Goal: Ask a question

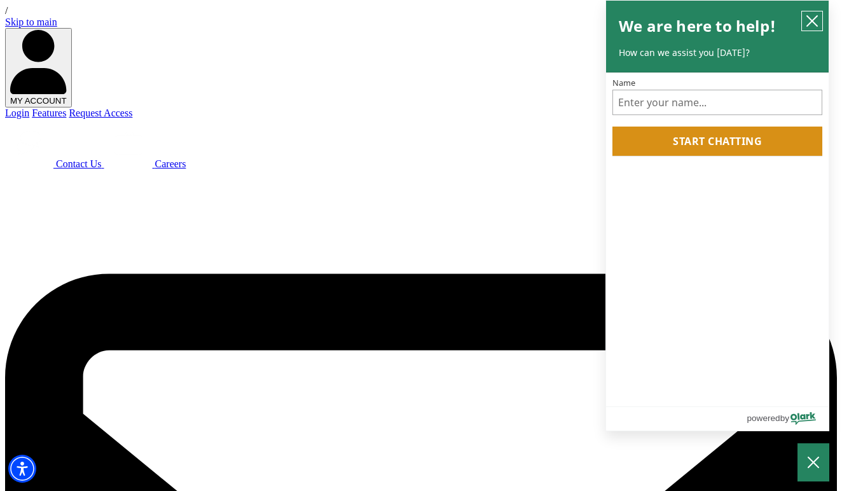
click at [810, 22] on icon "close chatbox" at bounding box center [812, 21] width 13 height 13
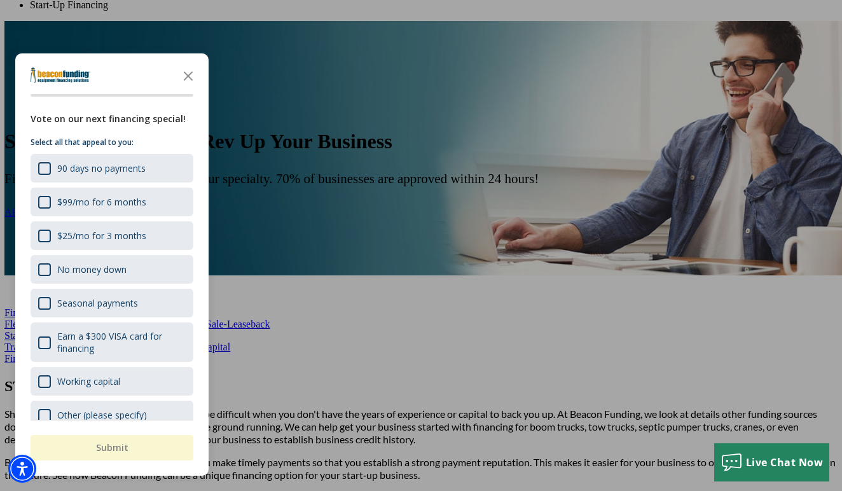
scroll to position [538, 0]
click at [196, 77] on icon "Close the survey" at bounding box center [188, 74] width 25 height 25
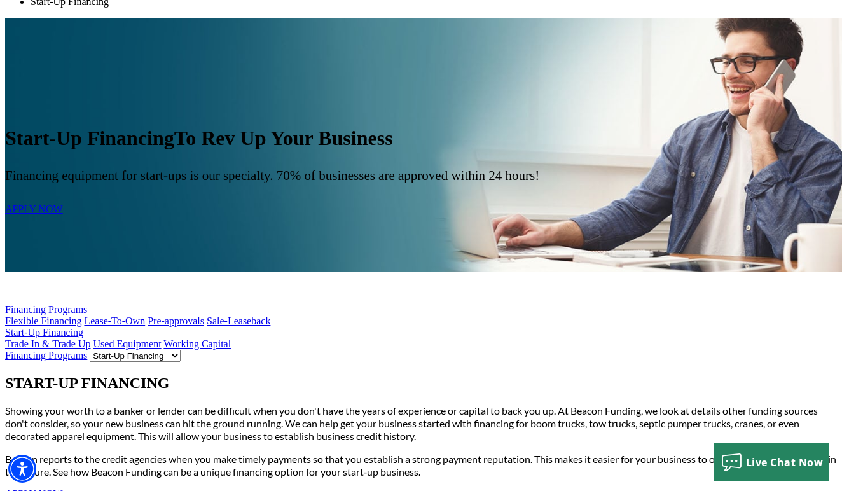
scroll to position [535, 0]
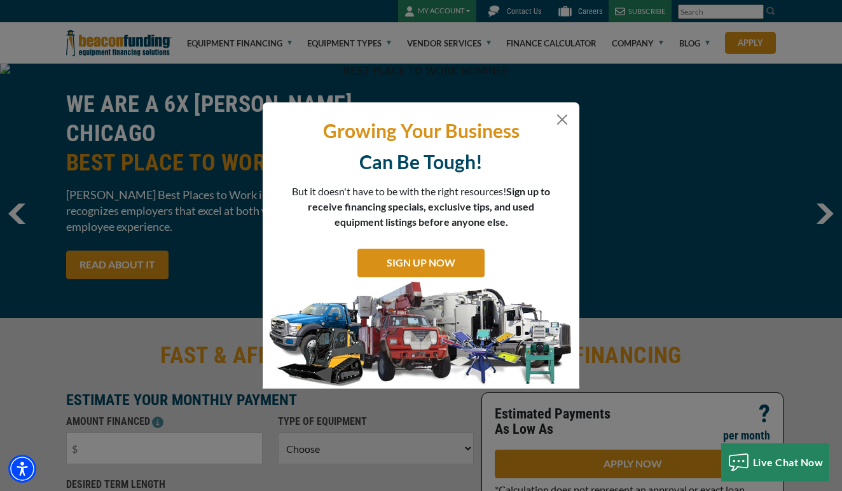
scroll to position [-6, 0]
click at [563, 121] on button "Close" at bounding box center [562, 119] width 15 height 15
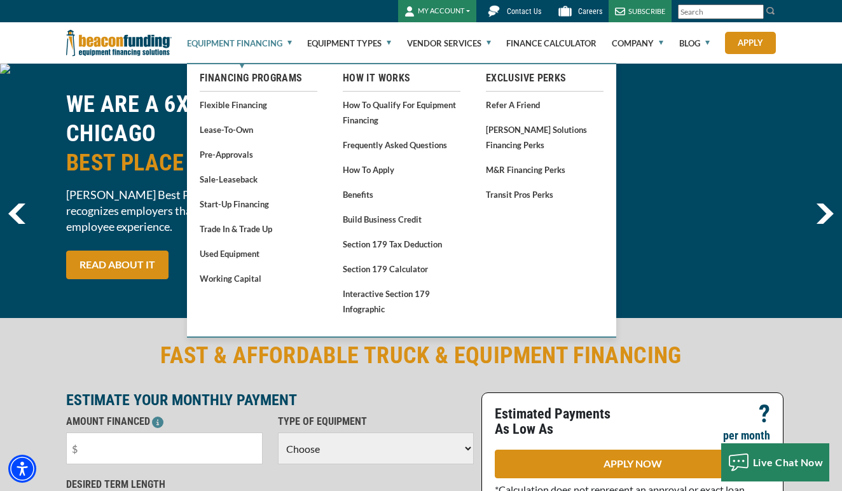
click at [265, 47] on link "Equipment Financing" at bounding box center [239, 43] width 105 height 41
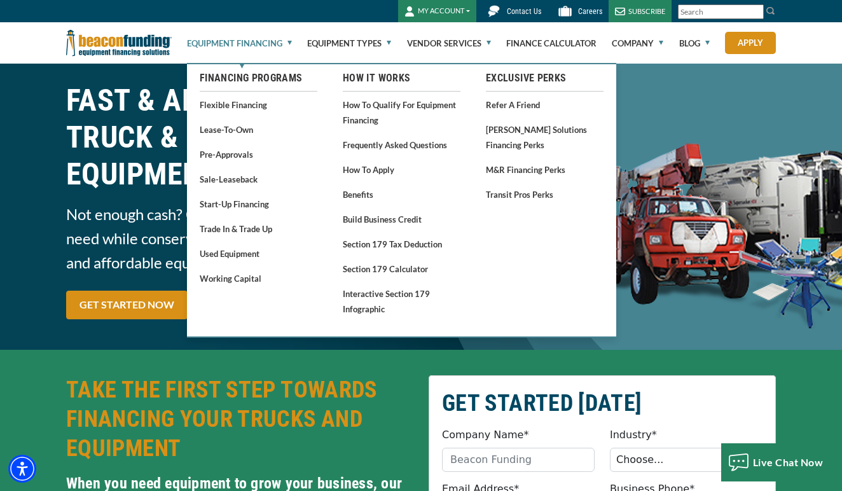
click at [259, 42] on link "Equipment Financing" at bounding box center [239, 43] width 105 height 41
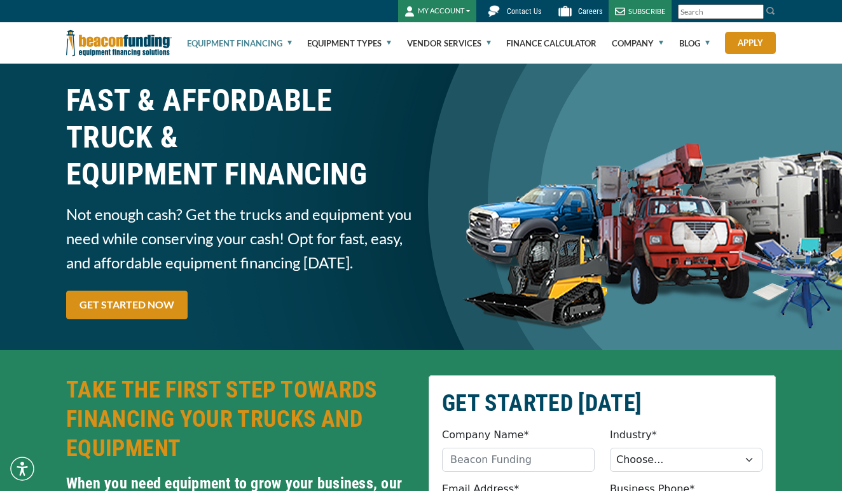
click at [259, 42] on link "Equipment Financing" at bounding box center [239, 43] width 105 height 41
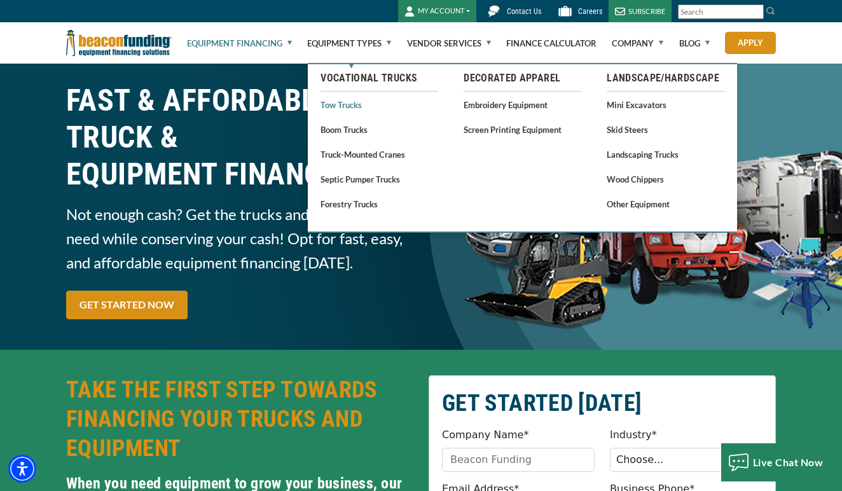
click at [348, 104] on link "Tow Trucks" at bounding box center [379, 105] width 118 height 16
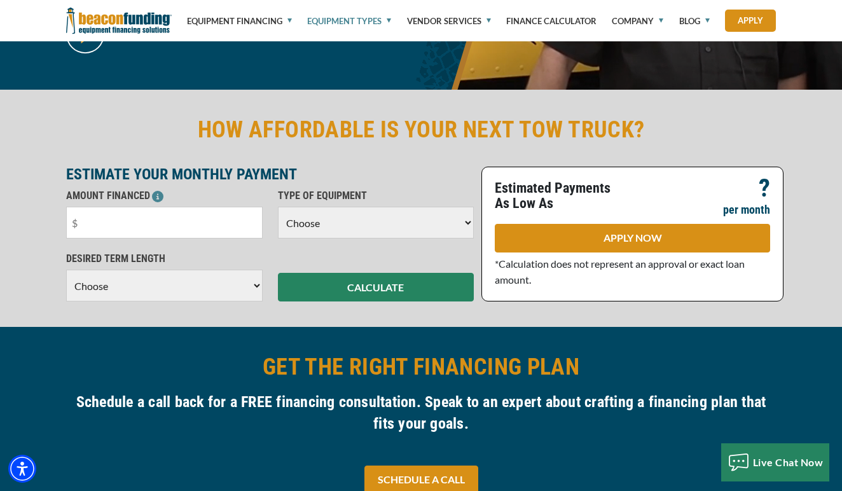
scroll to position [288, 0]
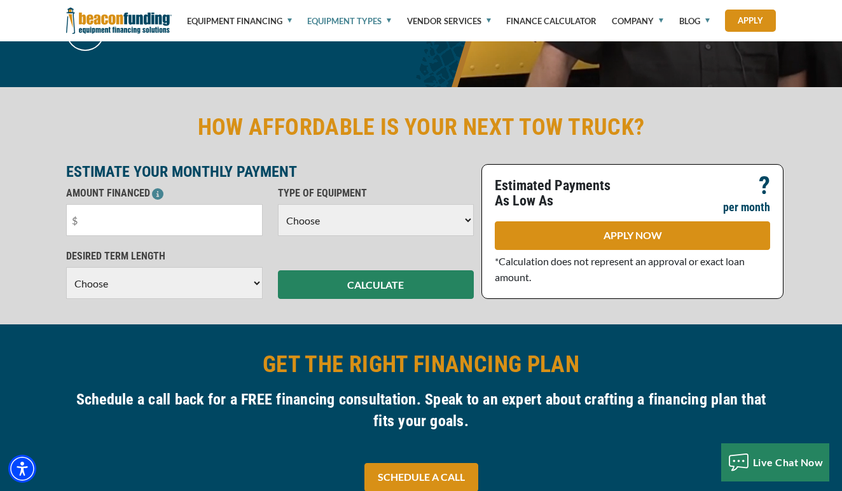
select select "5"
select select "48"
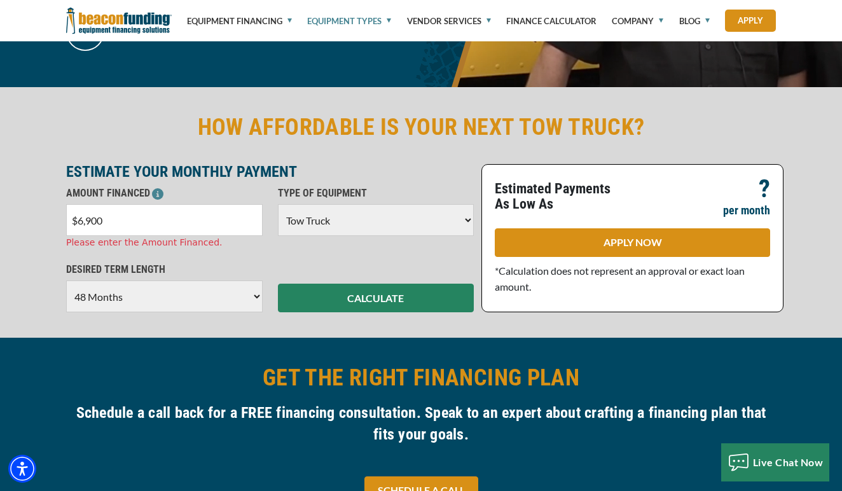
type input "$69,000"
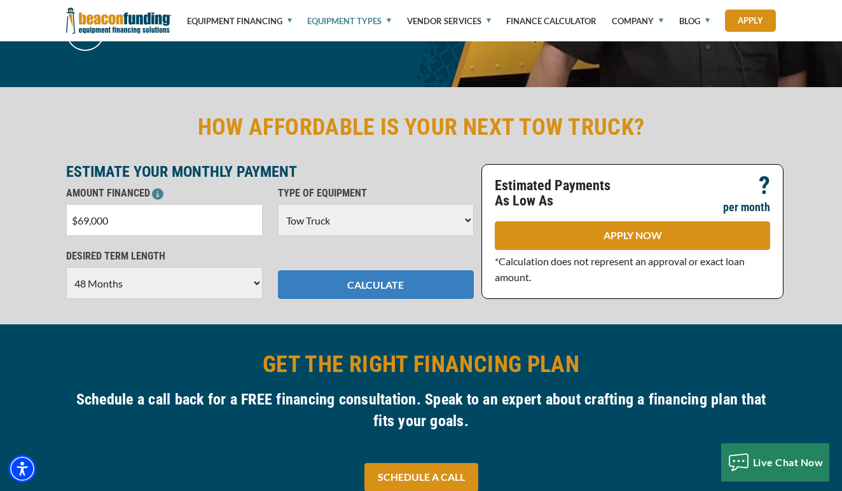
click at [354, 287] on button "CALCULATE" at bounding box center [376, 284] width 196 height 29
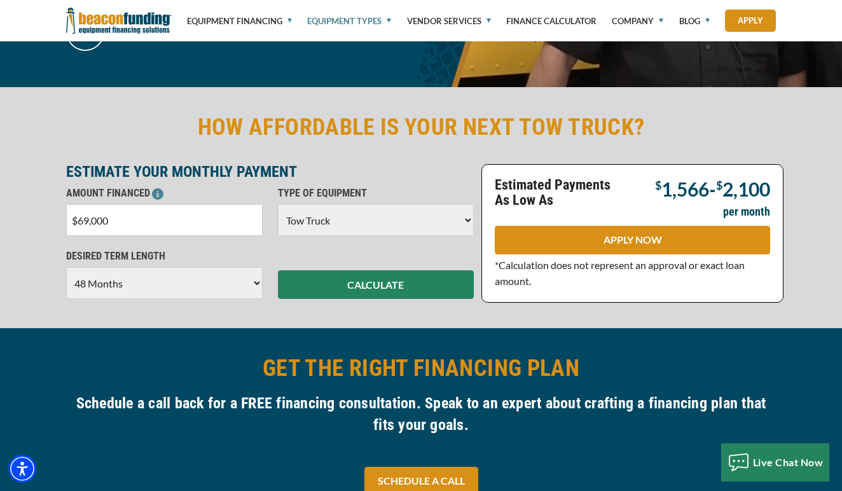
select select "60"
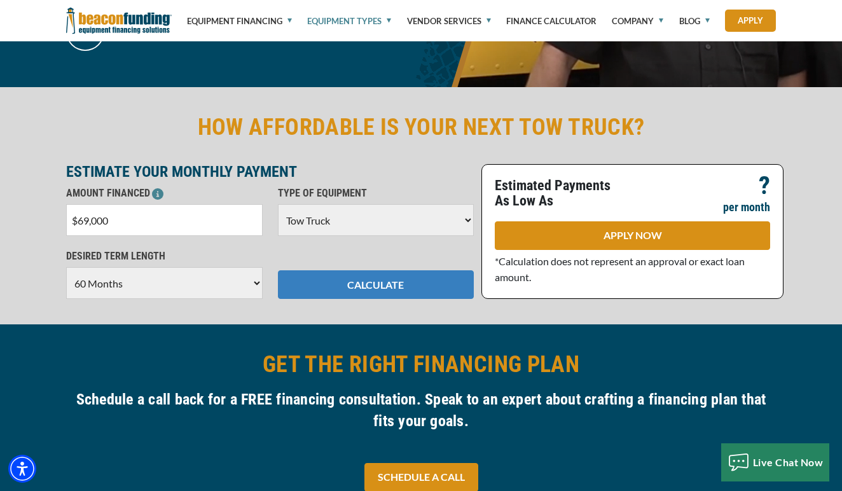
click at [305, 280] on button "CALCULATE" at bounding box center [376, 284] width 196 height 29
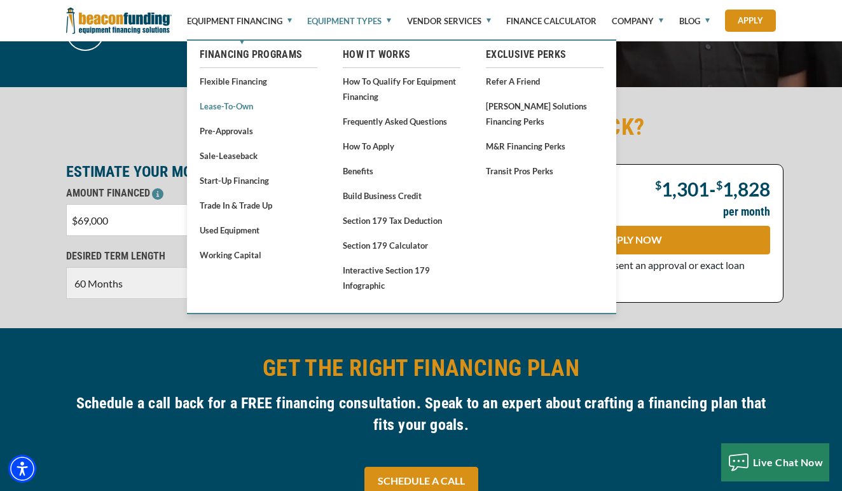
click at [235, 105] on link "Lease-To-Own" at bounding box center [259, 106] width 118 height 16
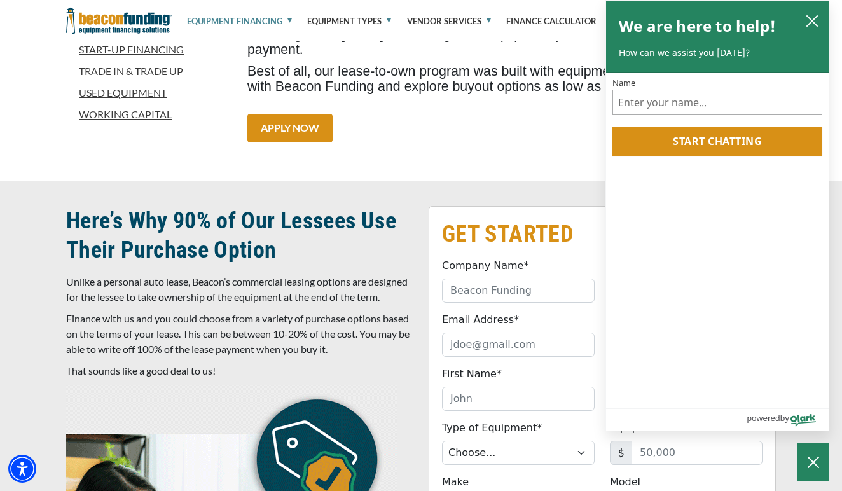
scroll to position [505, 0]
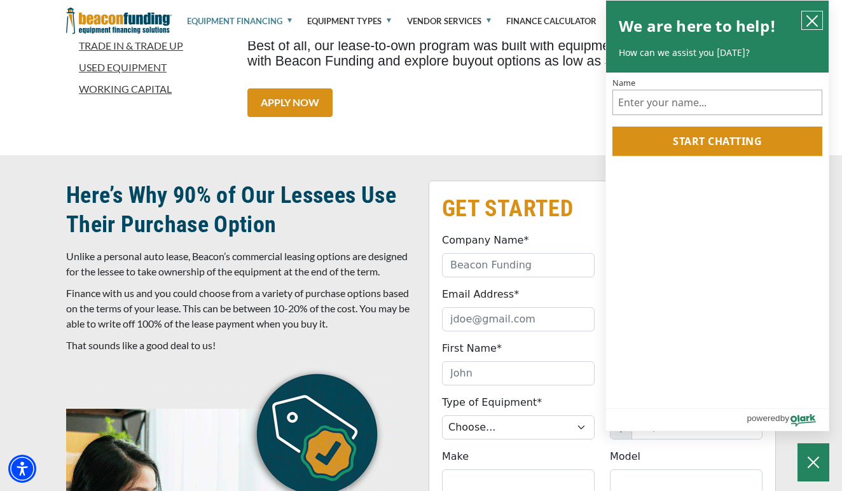
click at [810, 25] on icon "close chatbox" at bounding box center [812, 21] width 13 height 13
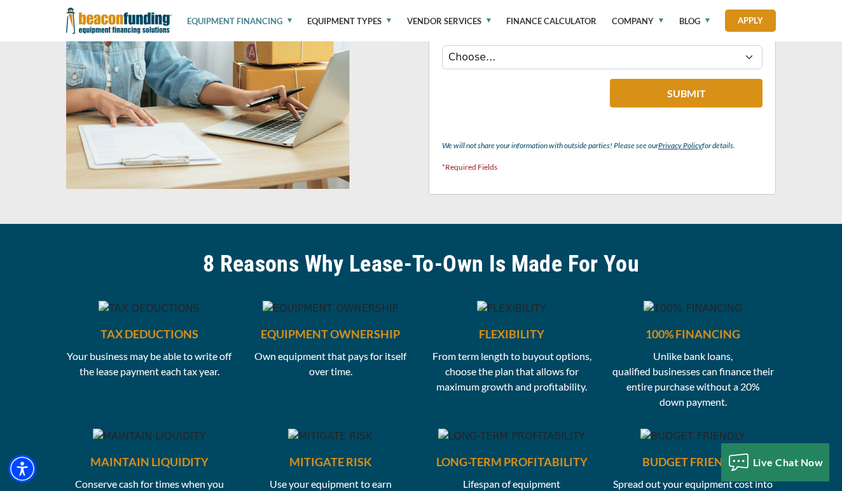
scroll to position [1075, 0]
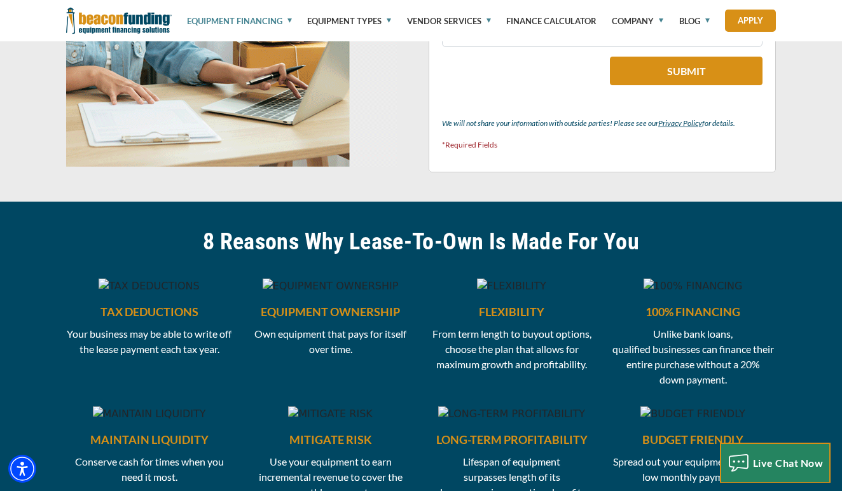
click at [797, 457] on span "Live Chat Now" at bounding box center [788, 463] width 71 height 12
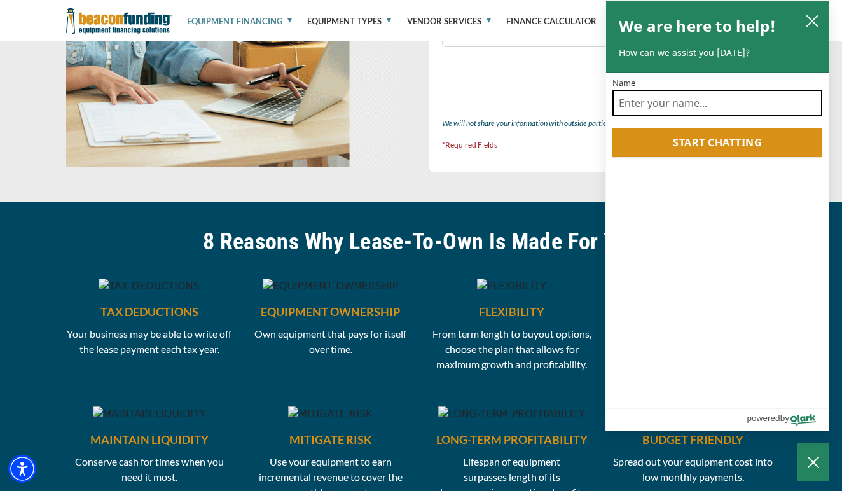
click at [771, 110] on input "Name" at bounding box center [717, 103] width 210 height 27
type input "Lynelle"
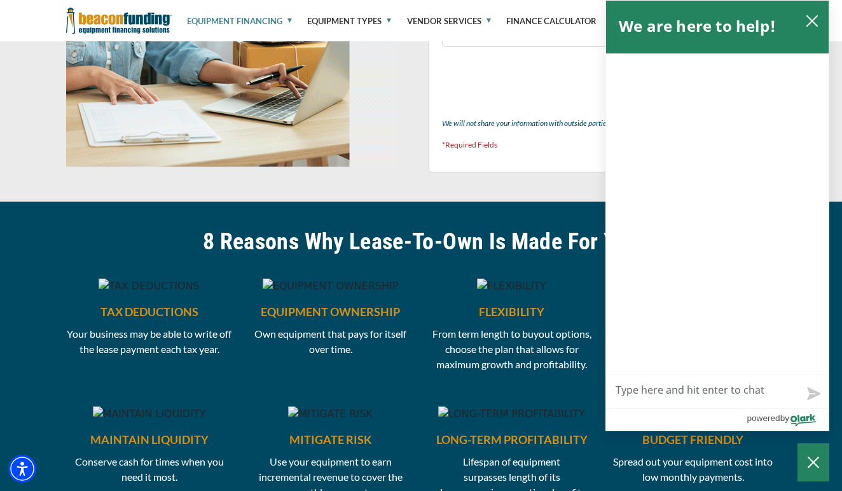
click at [735, 393] on textarea "Live Chat Now" at bounding box center [717, 391] width 223 height 33
type textarea "L"
type textarea "Ly"
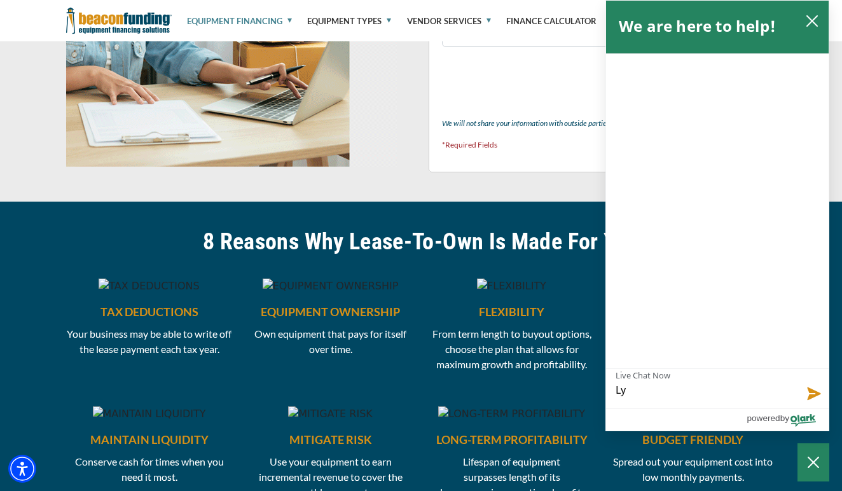
type textarea "Lyn"
type textarea "Lyne"
type textarea "Lynel"
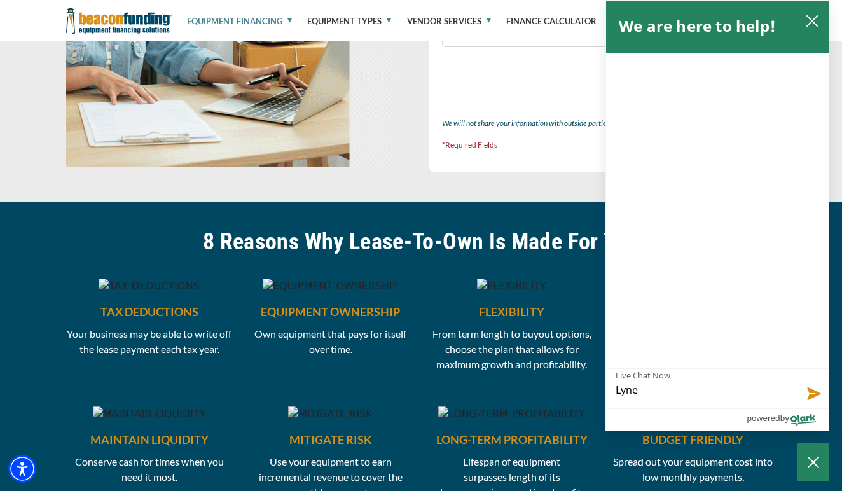
type textarea "Lynel"
type textarea "Lynell"
type textarea "Lynelle"
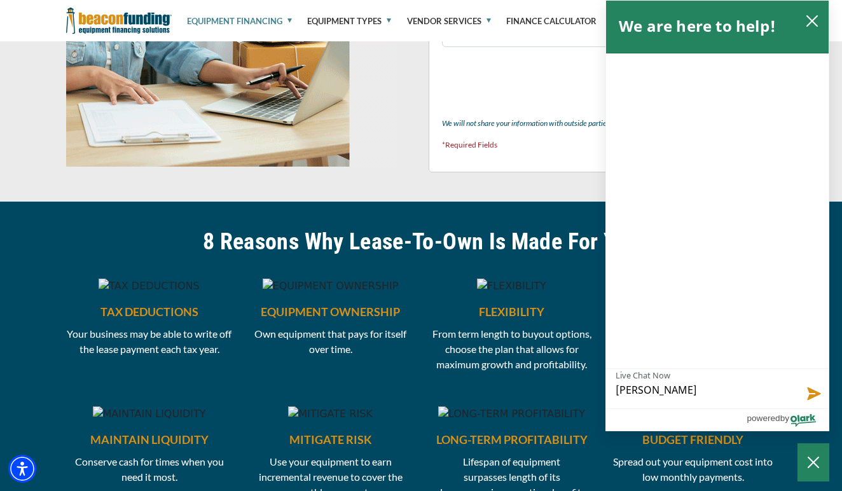
type textarea "Lynelle"
type textarea "Lynelle W"
type textarea "Lynelle Wo"
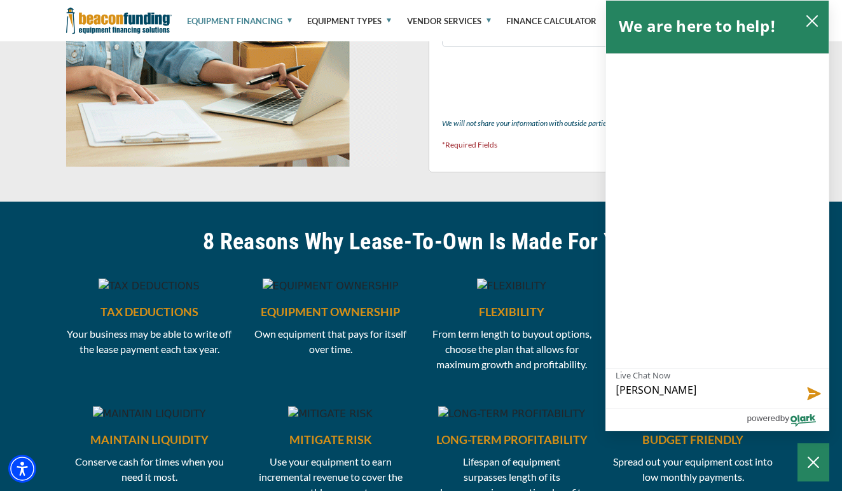
type textarea "Lynelle Wo"
type textarea "Lynelle Woo"
type textarea "Lynelle Wood"
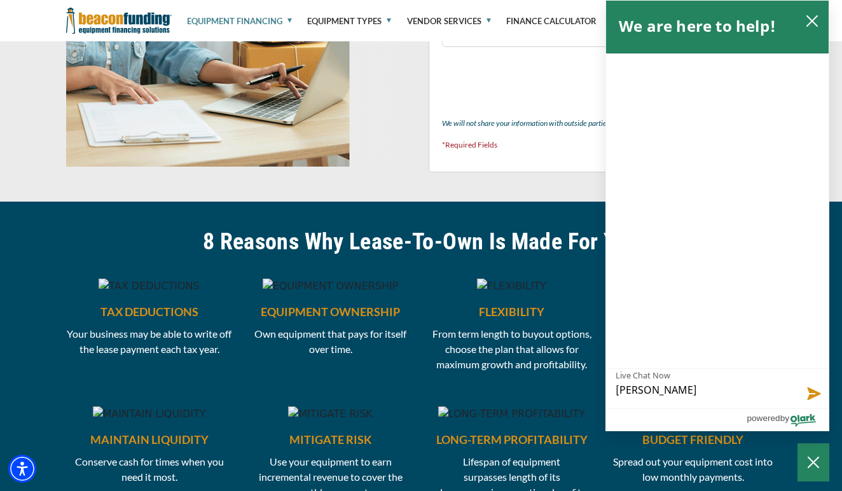
type textarea "Lynelle Wooda"
type textarea "Lynelle Woodar"
type textarea "Lynelle Woodard"
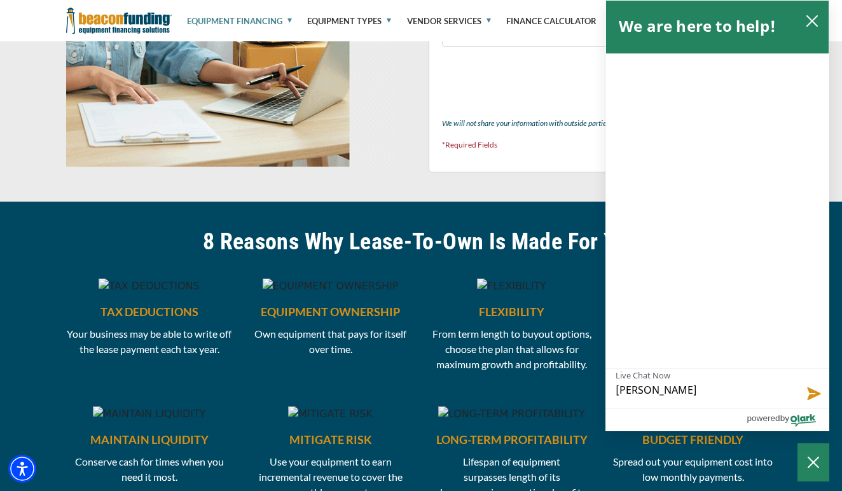
type textarea "Lynelle Woodard"
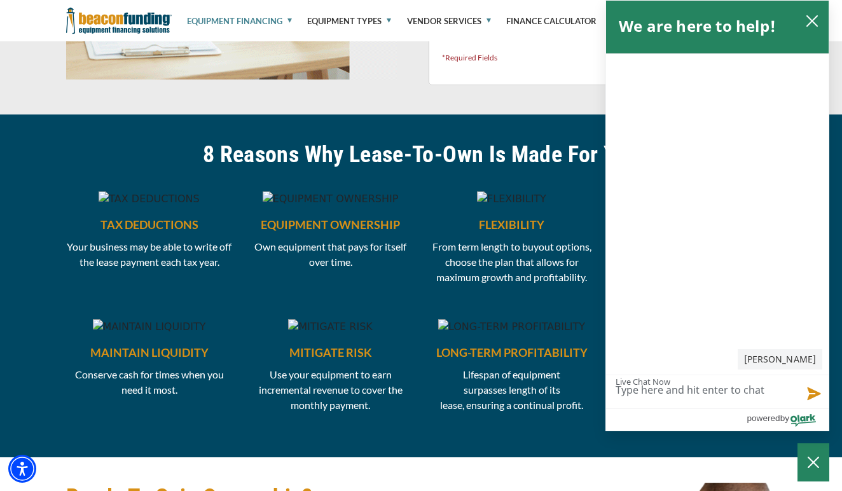
scroll to position [1162, 0]
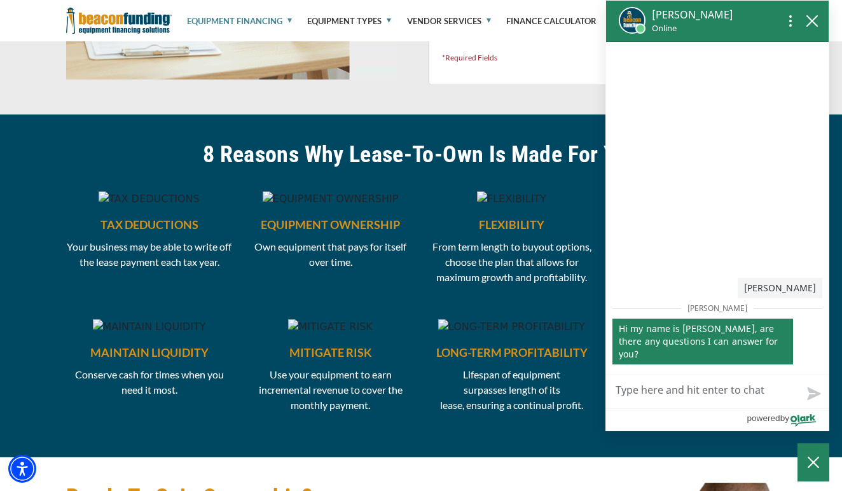
click at [713, 391] on textarea "Live Chat Now" at bounding box center [717, 391] width 223 height 33
type textarea "I"
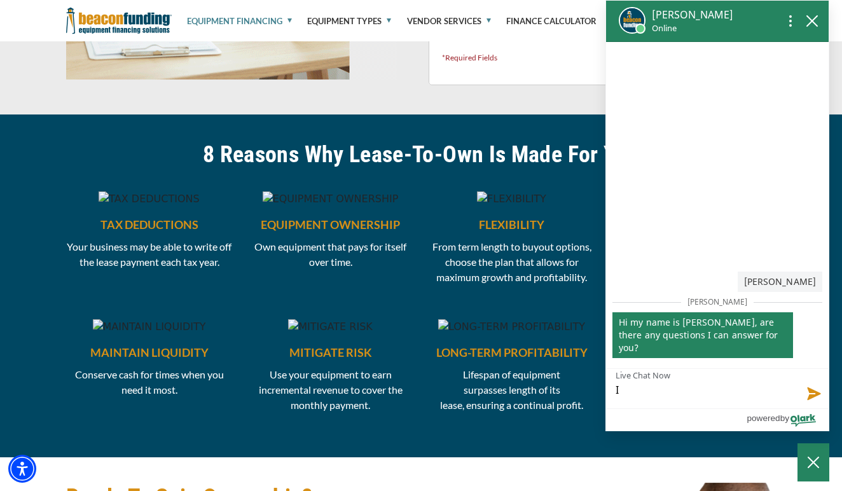
type textarea "I"
type textarea "I a"
type textarea "I am"
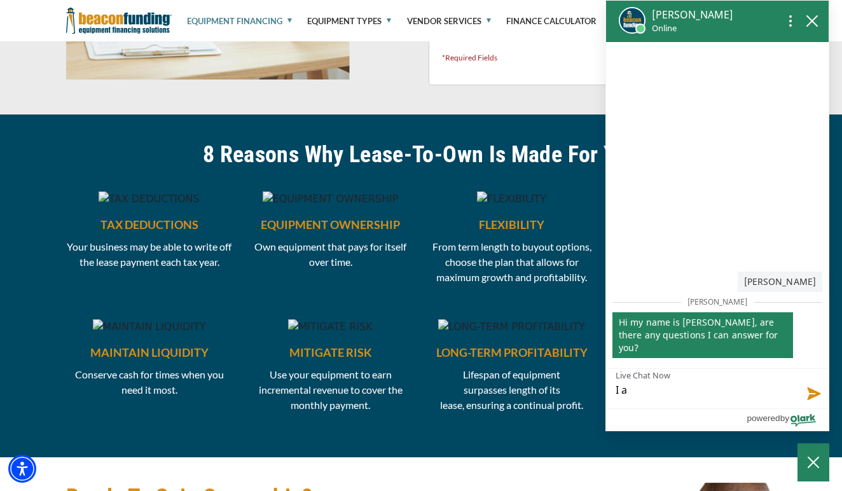
type textarea "I am"
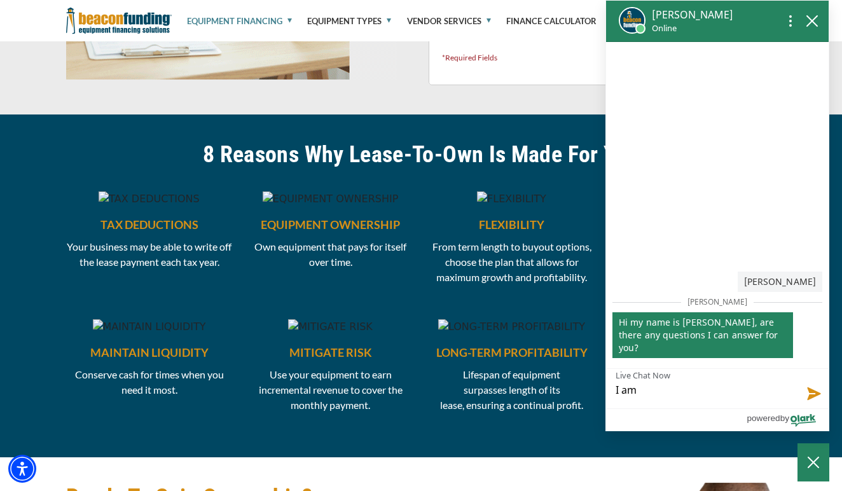
type textarea "I a"
type textarea "I"
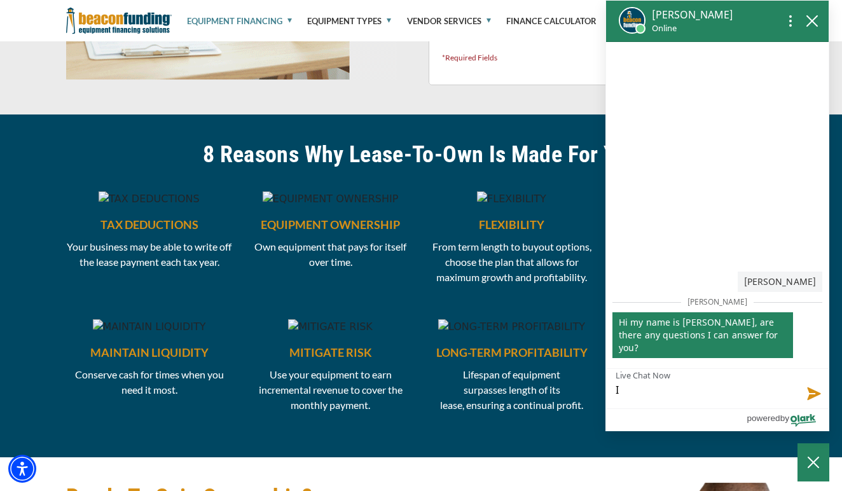
type textarea "I"
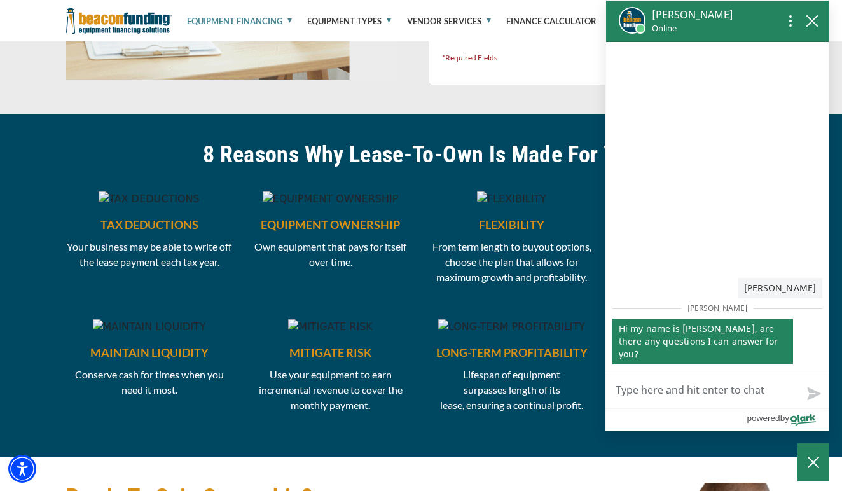
type textarea "M"
type textarea "My"
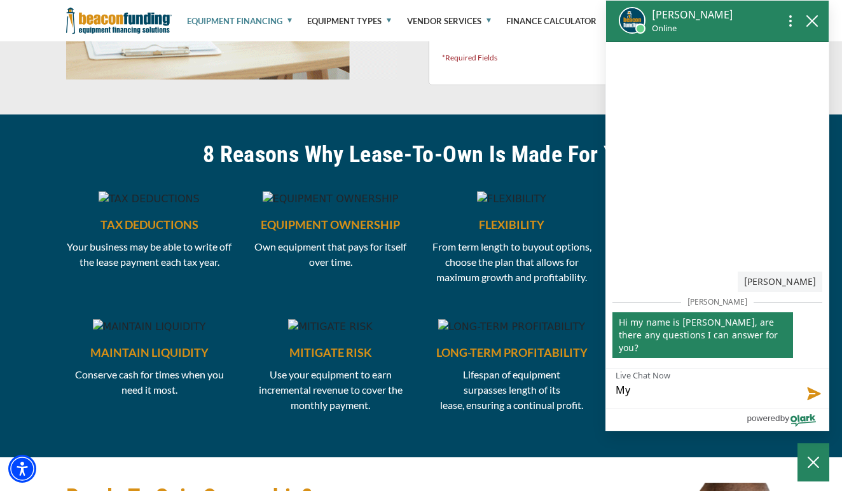
type textarea "My"
type textarea "My h"
type textarea "My hu"
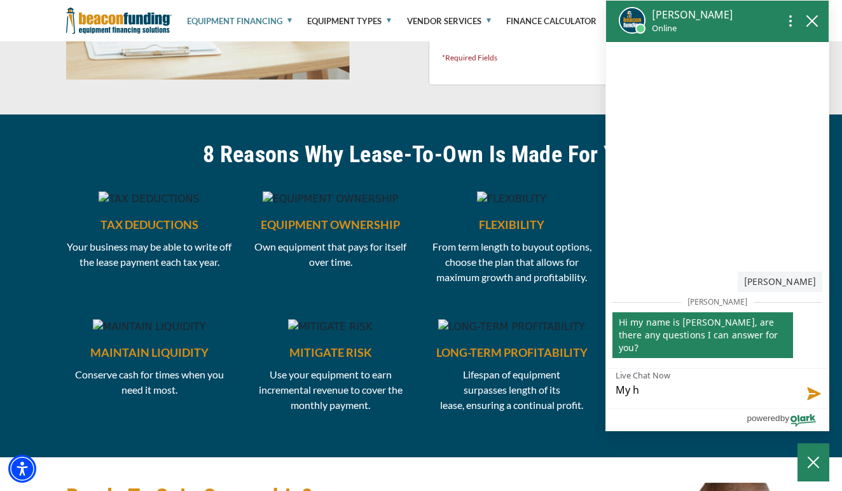
type textarea "My hu"
type textarea "My hus"
type textarea "My husband"
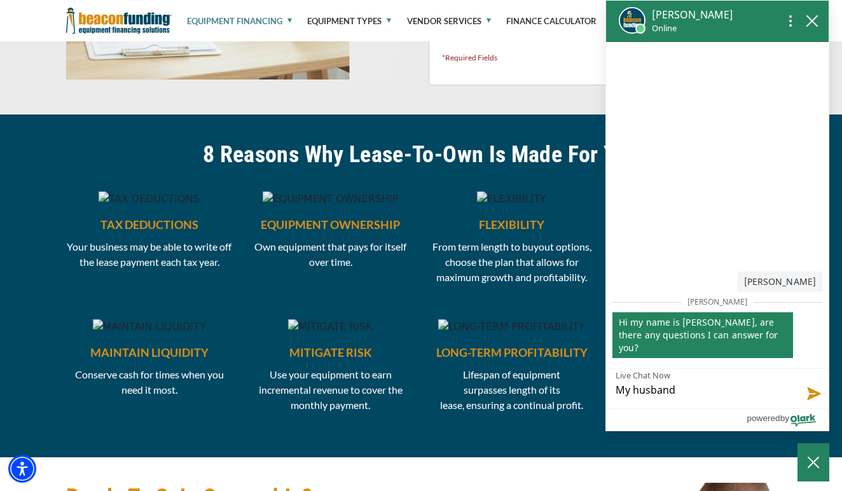
type textarea "My husband"
type textarea "My husband a"
type textarea "My husband an"
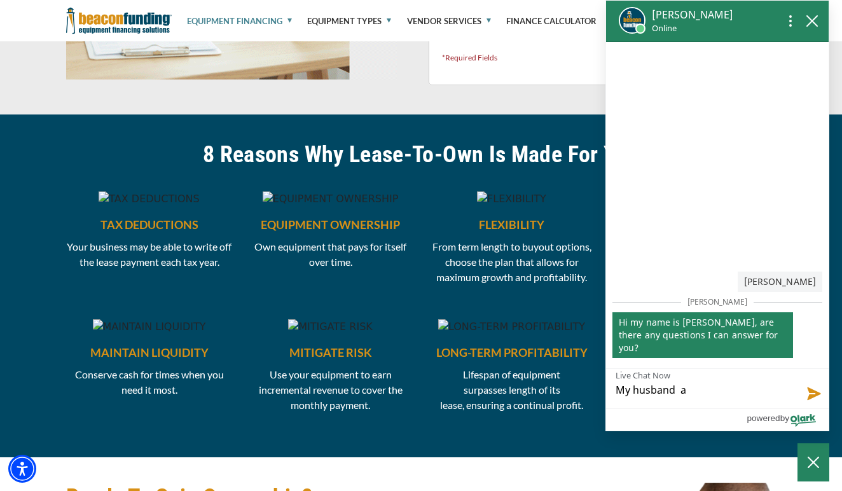
type textarea "My husband an"
type textarea "My husband and"
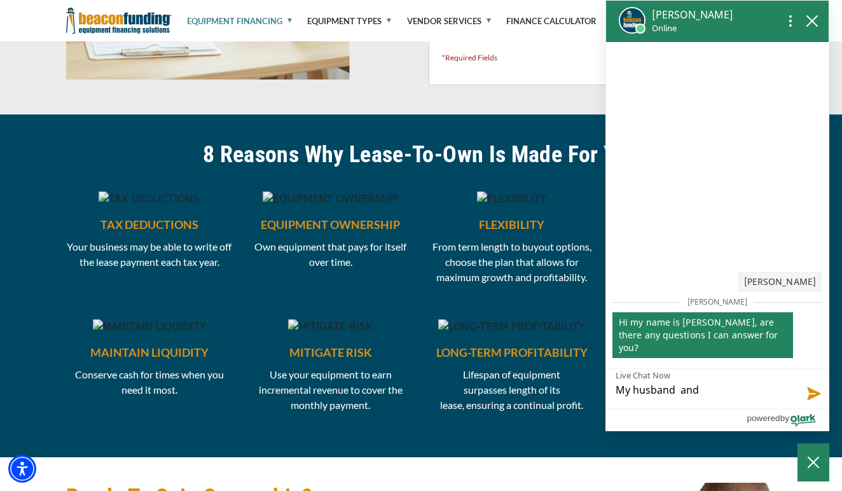
type textarea "My husband and I"
type textarea "My husband and I l"
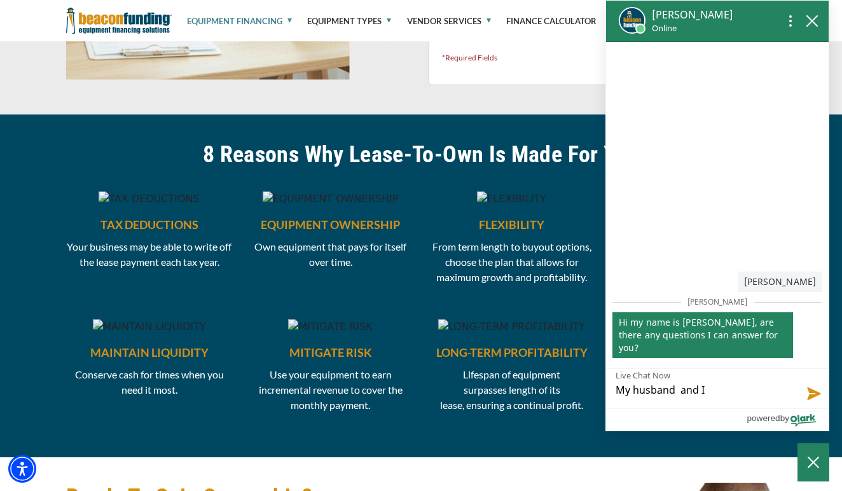
type textarea "My husband and I l"
type textarea "My husband and I lo"
type textarea "My husband and I loo"
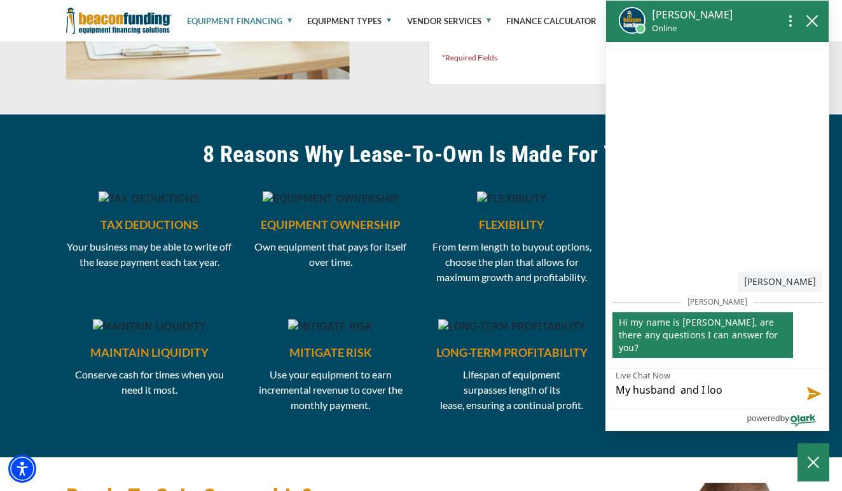
type textarea "My husband and I look"
type textarea "My husband and I looki"
type textarea "My husband and I lookin"
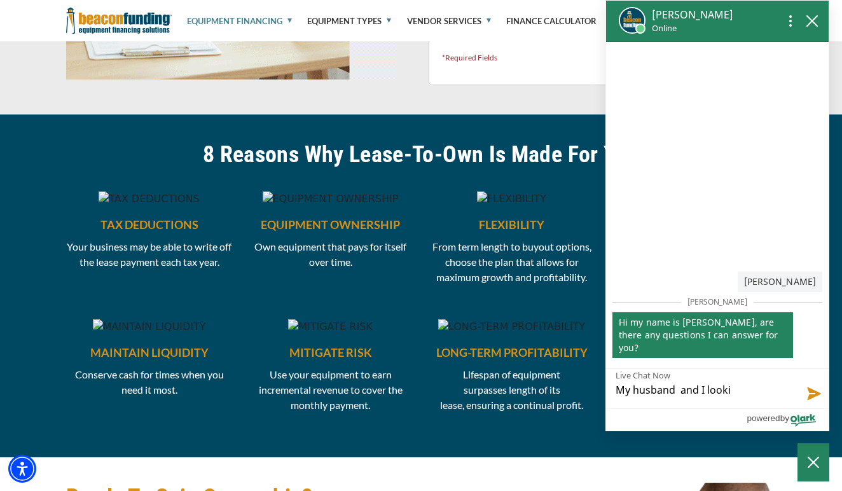
type textarea "My husband and I lookin"
type textarea "My husband and I looking"
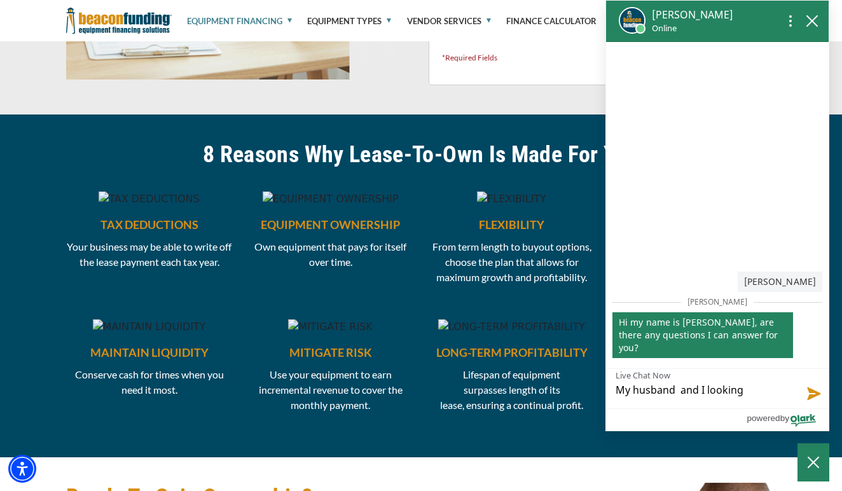
type textarea "My husband and I looking t"
type textarea "My husband and I looking to"
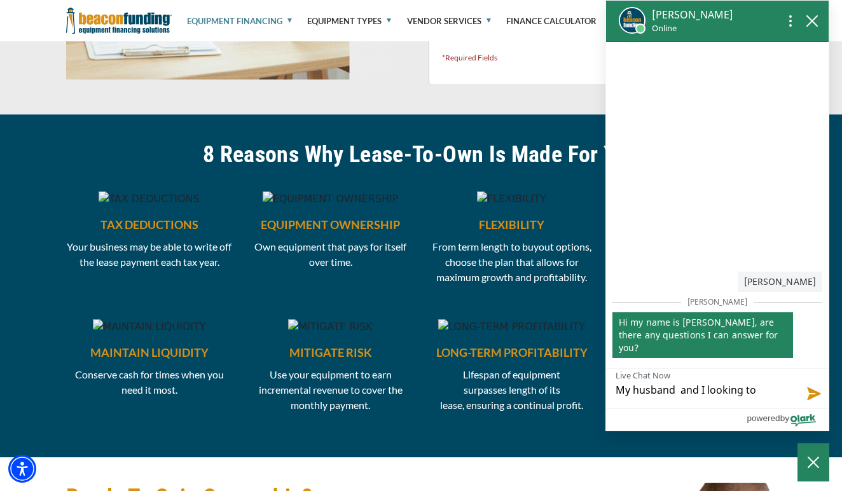
type textarea "My husband and I looking to"
type textarea "My husband and I looking to s"
type textarea "My husband and I looking to se"
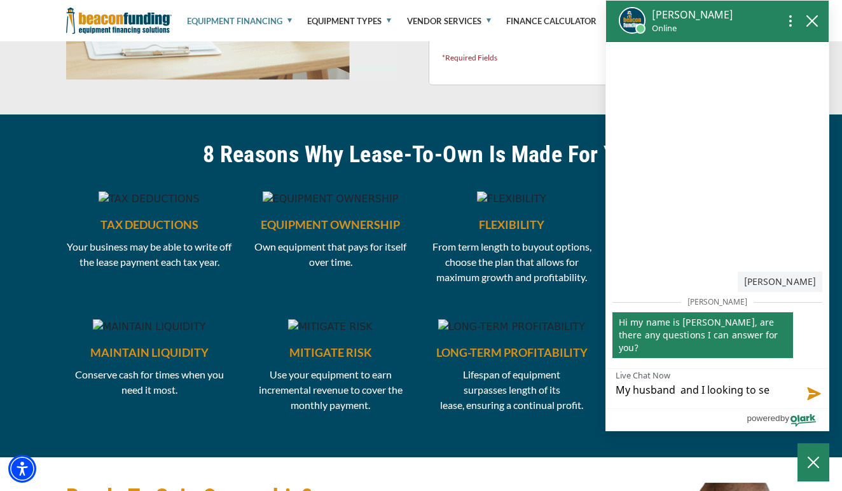
type textarea "My husband and I looking to sec"
type textarea "My husband and I looking to secu"
type textarea "My husband and I looking to secur"
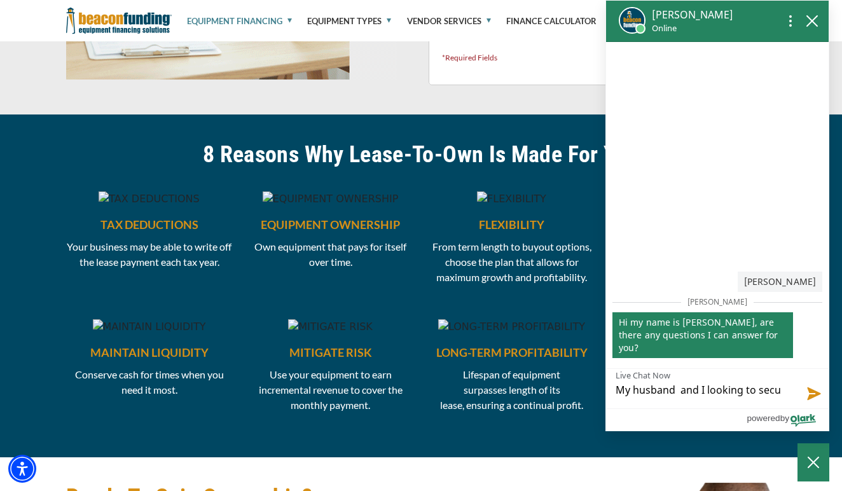
type textarea "My husband and I looking to secur"
type textarea "My husband and I looking to secure"
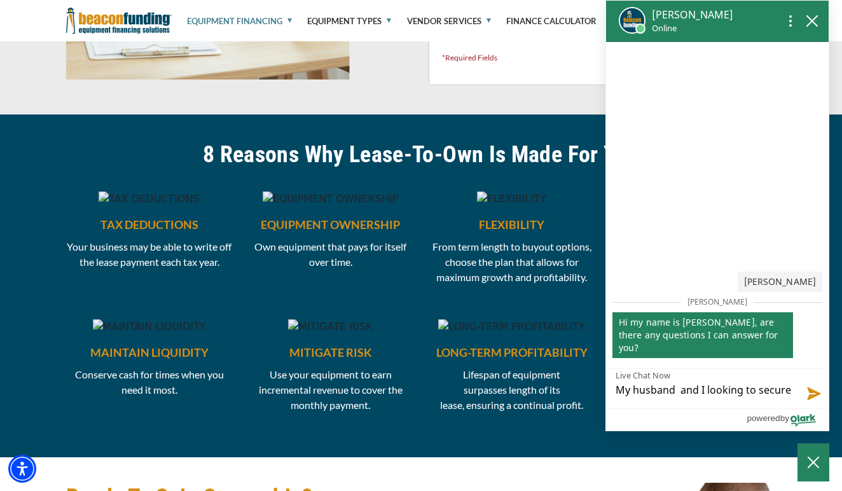
type textarea "My husband and I looking to secure s"
type textarea "My husband and I looking to secure so"
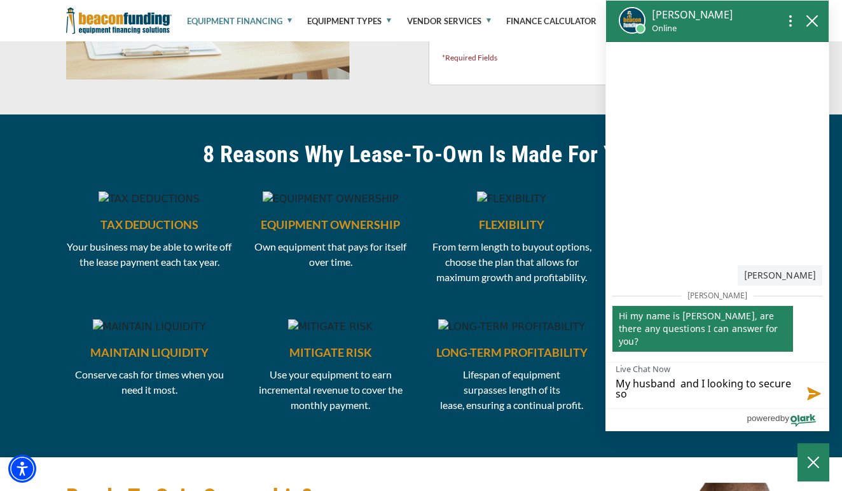
type textarea "My husband and I looking to secure som"
type textarea "My husband and I looking to secure some"
type textarea "My husband and I looking to secure som"
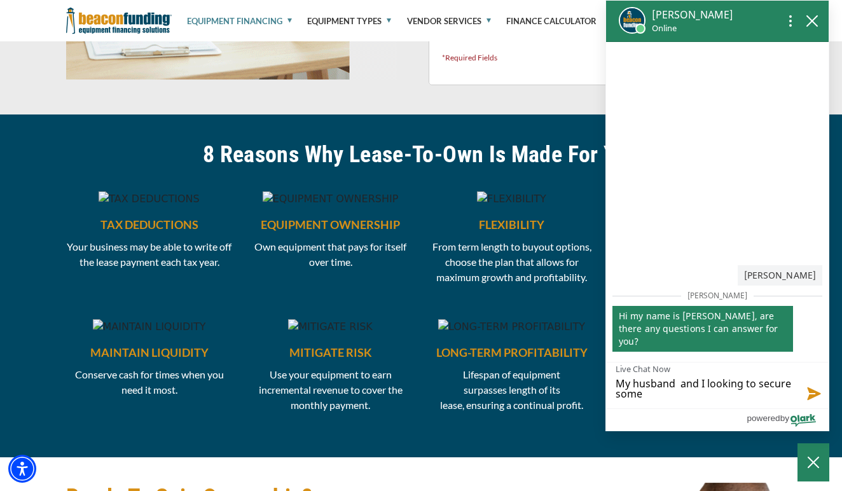
type textarea "My husband and I looking to secure som"
type textarea "My husband and I looking to secure so"
type textarea "My husband and I looking to secure s"
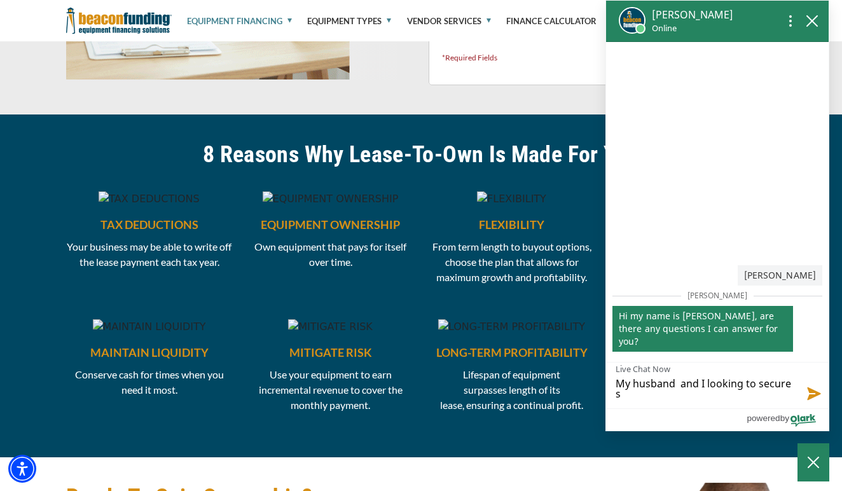
type textarea "My husband and I looking to secure"
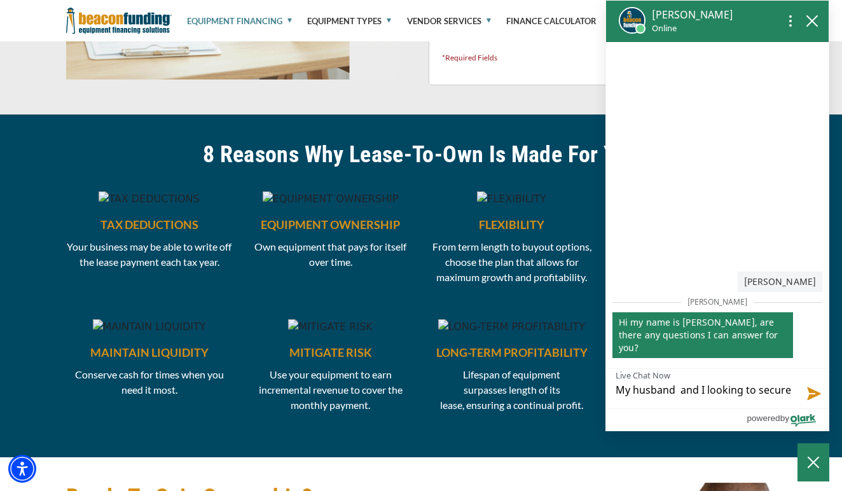
type textarea "My husband and I looking to secure f"
type textarea "My husband and I looking to secure fi"
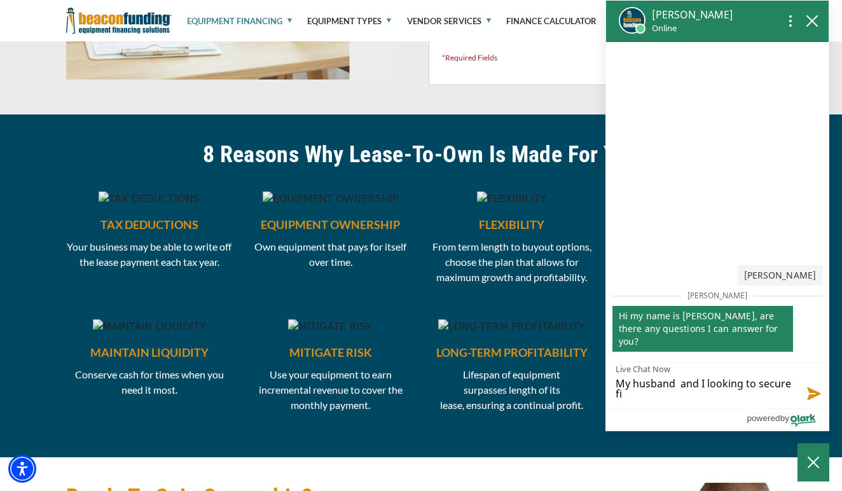
type textarea "My husband and I looking to secure fin"
type textarea "My husband and I looking to secure fini"
type textarea "My husband and I looking to secure finin"
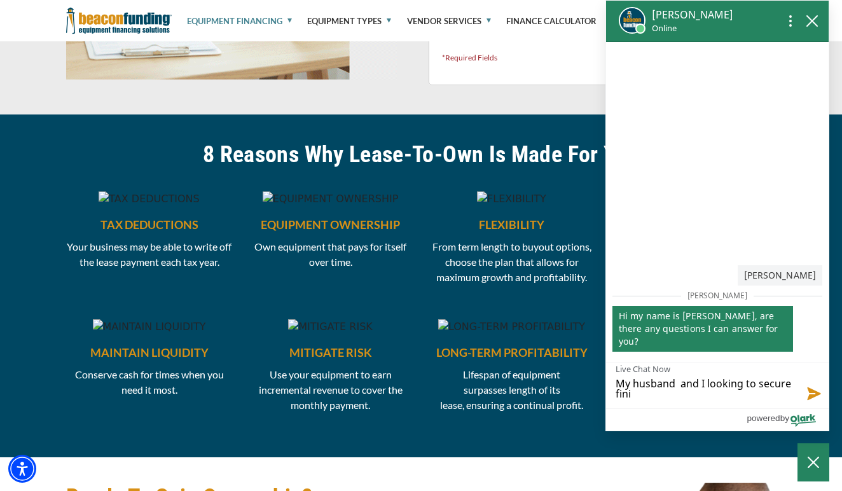
type textarea "My husband and I looking to secure finin"
type textarea "My husband and I looking to secure fininc"
type textarea "My husband and I looking to secure fininci"
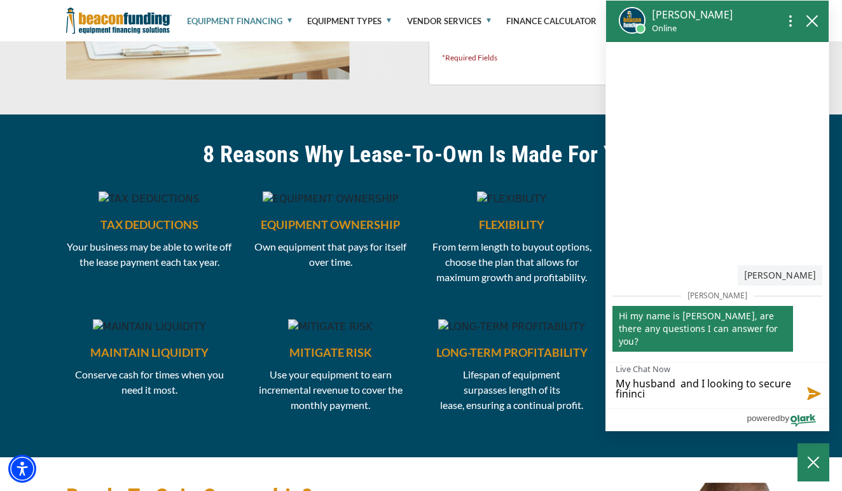
type textarea "My husband and I looking to secure finincin"
type textarea "My husband and I looking to secure finincinf"
type textarea "My husband and I looking to secure financing"
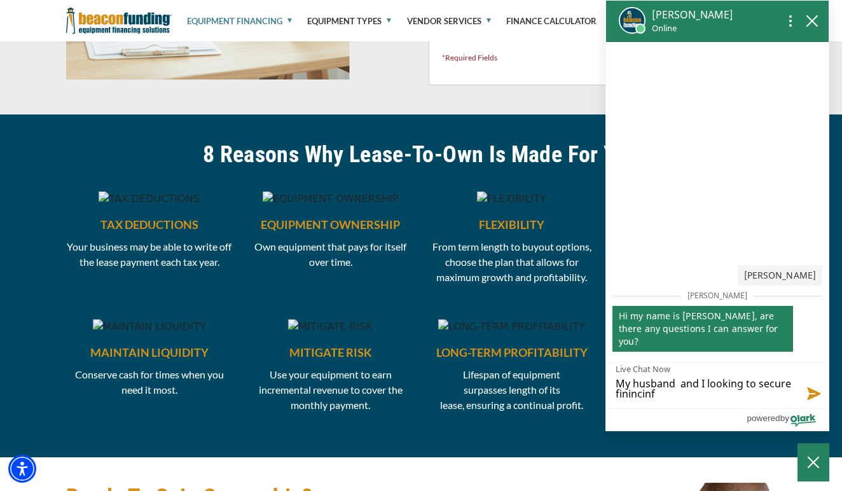
type textarea "My husband and I looking to secure financing"
type textarea "My husband and I looking to secure financing t"
type textarea "My husband and I looking to secure financing to"
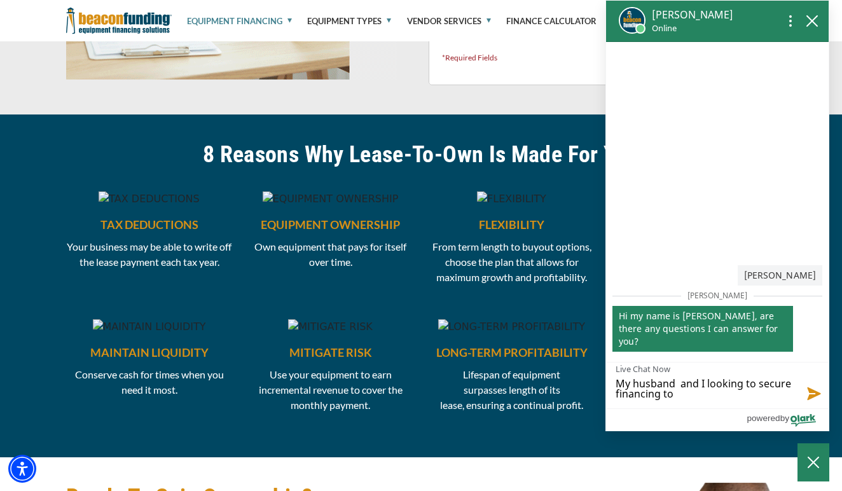
type textarea "My husband and I looking to secure financing to"
type textarea "My husband and I looking to secure financing to s"
type textarea "My husband and I looking to secure financing to st"
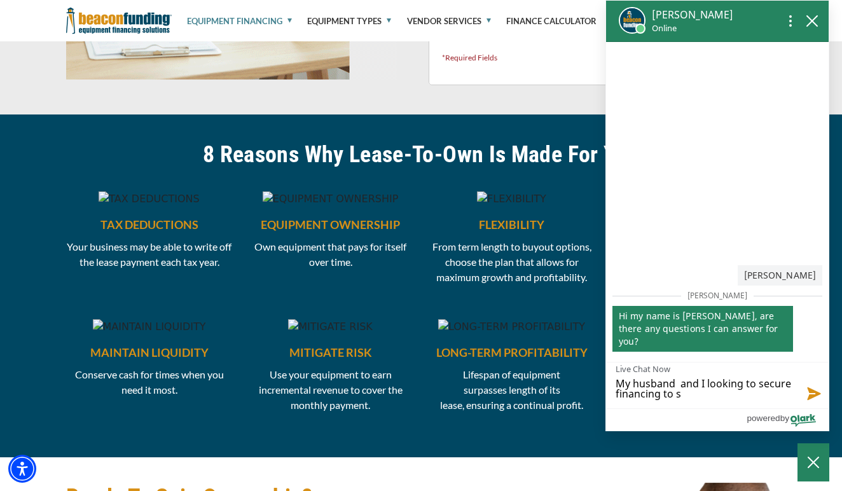
type textarea "My husband and I looking to secure financing to st"
type textarea "My husband and I looking to secure financing to sta"
type textarea "My husband and I looking to secure financing to star"
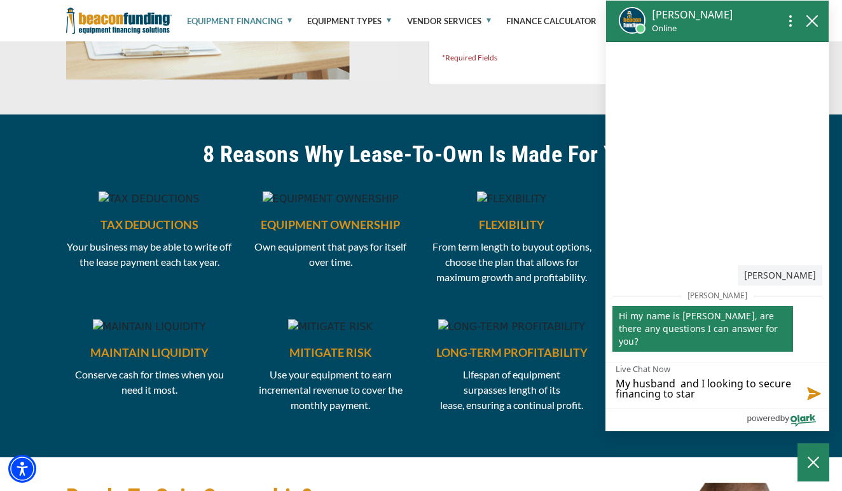
type textarea "My husband and I looking to secure financing to start"
type textarea "My husband and I looking to secure financing to start a"
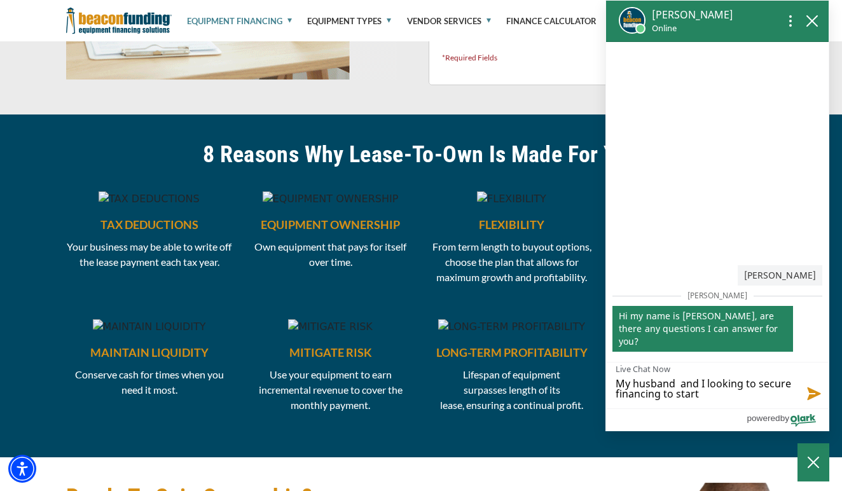
type textarea "My husband and I looking to secure financing to start a"
type textarea "My husband and I looking to secure financing to start a f"
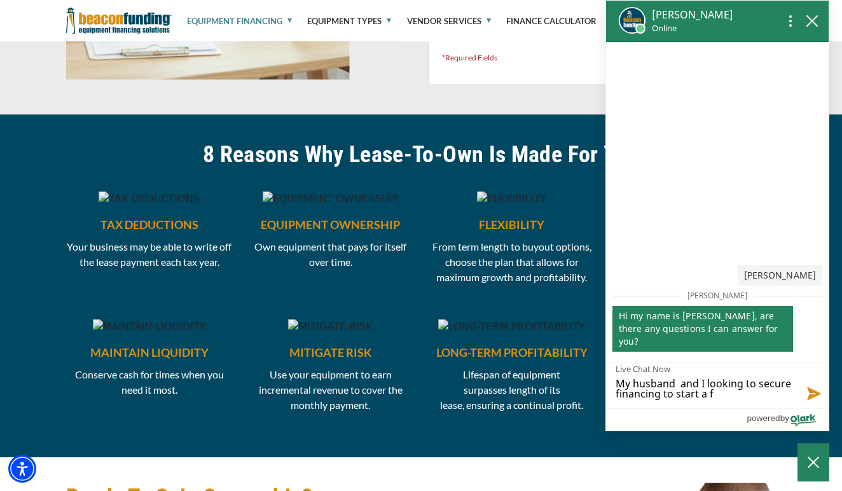
type textarea "My husband and I looking to secure financing to start a fa"
type textarea "My husband and I looking to secure financing to start a fam"
type textarea "My husband and I looking to secure financing to start a fami"
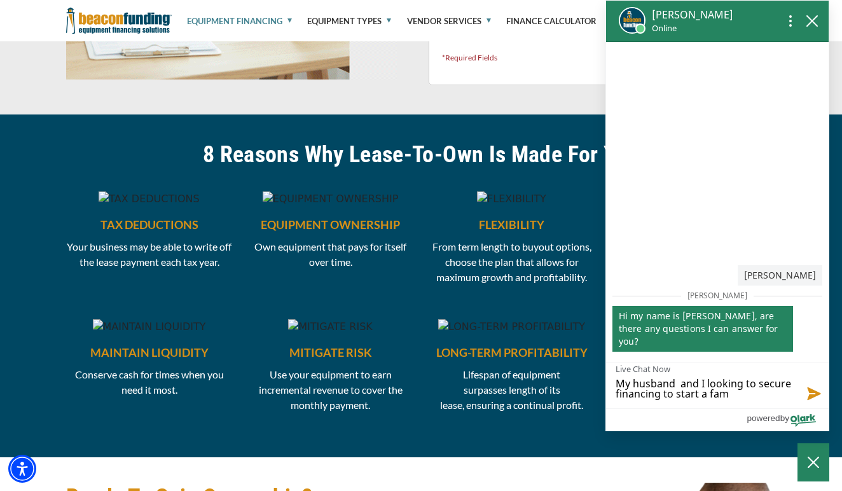
type textarea "My husband and I looking to secure financing to start a fami"
type textarea "My husband and I looking to secure financing to start a fam"
type textarea "My husband and I looking to secure financing to start a fa"
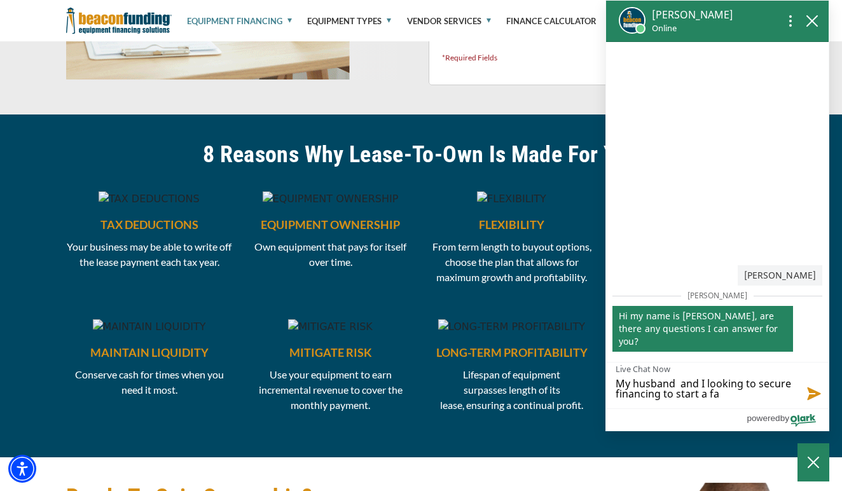
type textarea "My husband and I looking to secure financing to start a f"
type textarea "My husband and I looking to secure financing to start a"
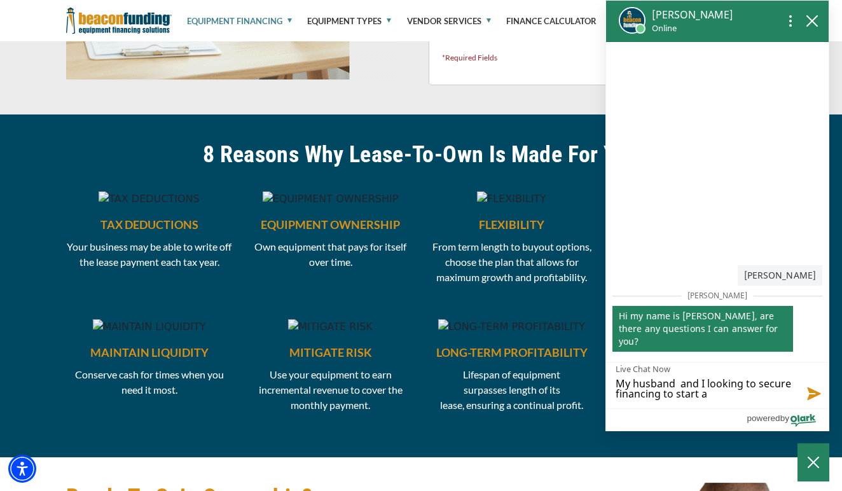
type textarea "My husband and I looking to secure financing to start a"
type textarea "My husband and I looking to secure financing to start a F"
type textarea "My husband and I looking to secure financing to start a Fm"
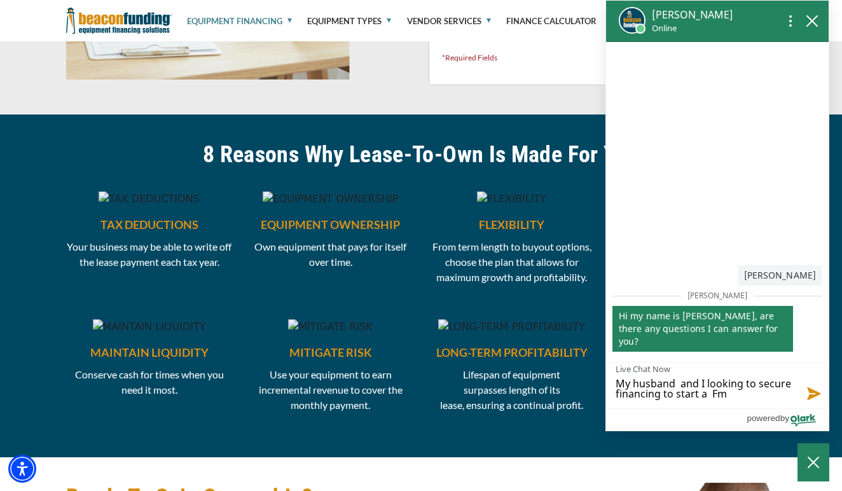
type textarea "My husband and I looking to secure financing to start a Fma"
type textarea "My husband and I looking to secure financing to start a Fmai"
type textarea "My husband and I looking to secure financing to start a Fmail"
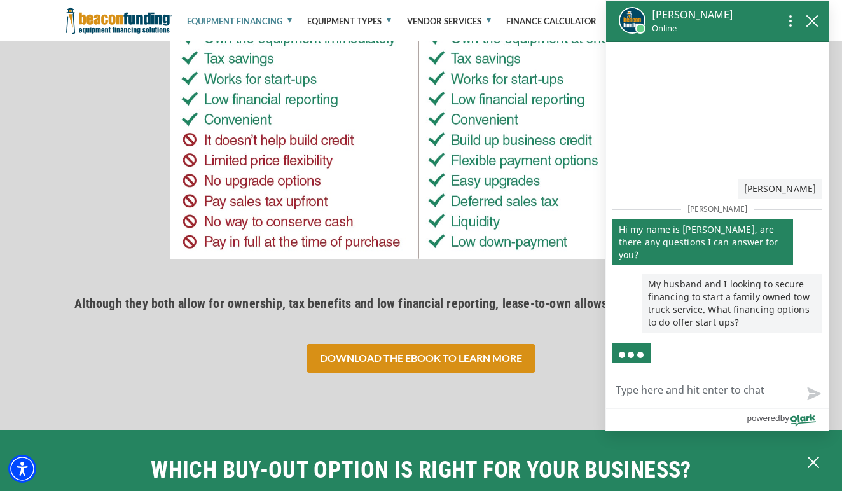
scroll to position [2060, 0]
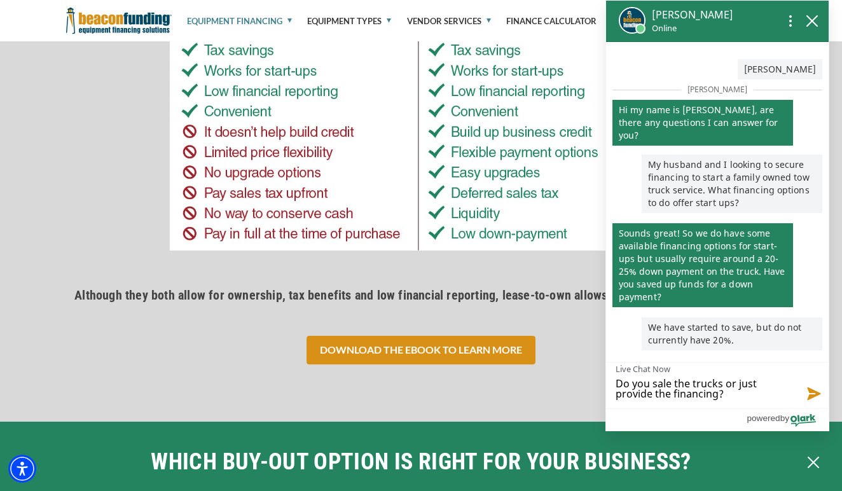
click at [689, 386] on textarea "Do you sale the trucks or just provide the financing?" at bounding box center [717, 385] width 223 height 46
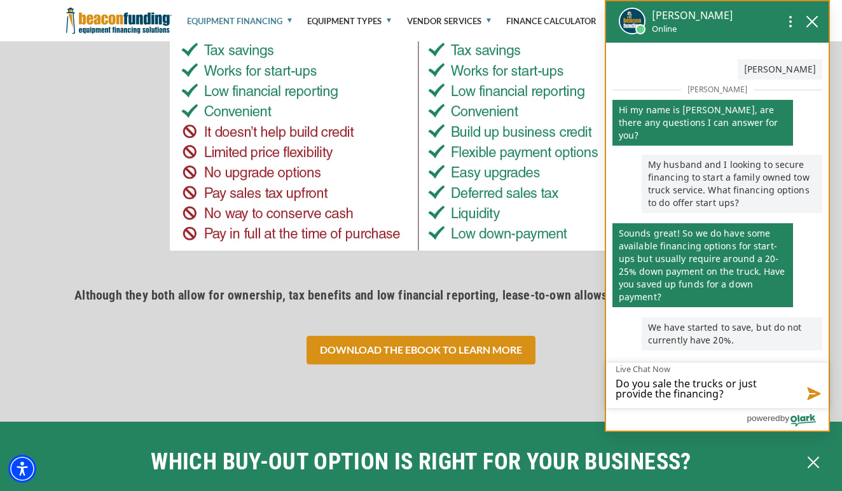
click at [817, 389] on button "Send message" at bounding box center [813, 393] width 32 height 29
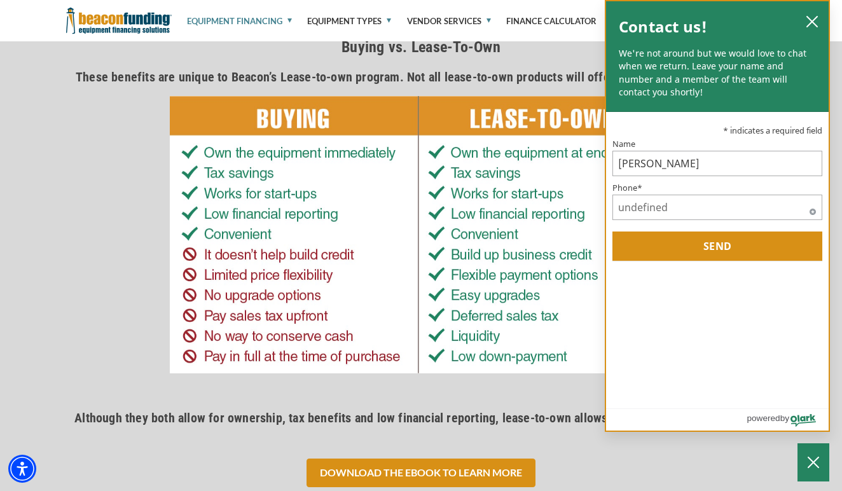
scroll to position [1934, 0]
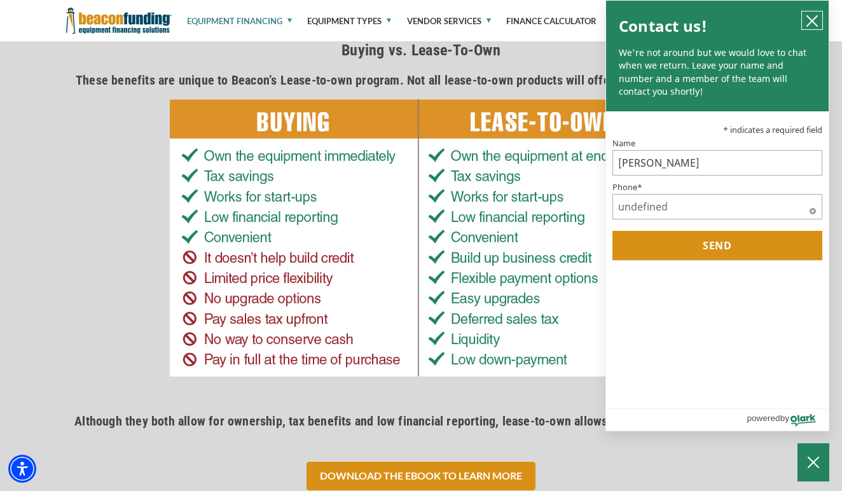
click at [808, 25] on icon "close chatbox" at bounding box center [812, 21] width 10 height 10
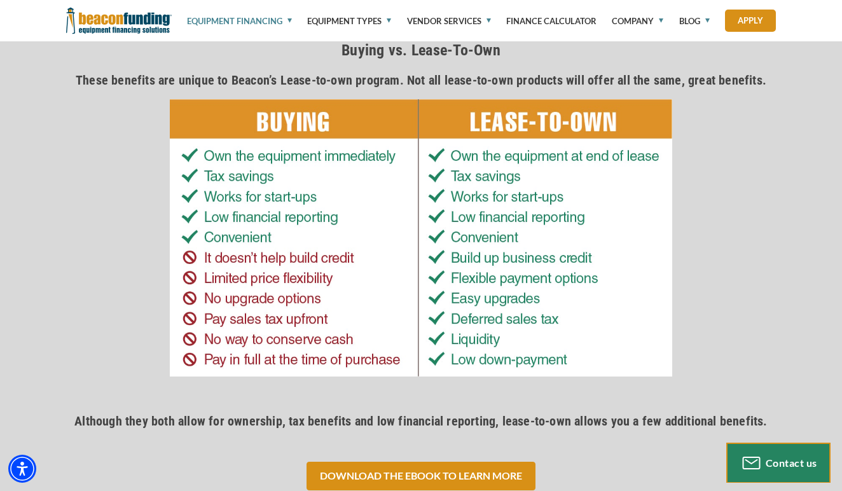
click at [802, 455] on div "Contact us" at bounding box center [779, 463] width 90 height 20
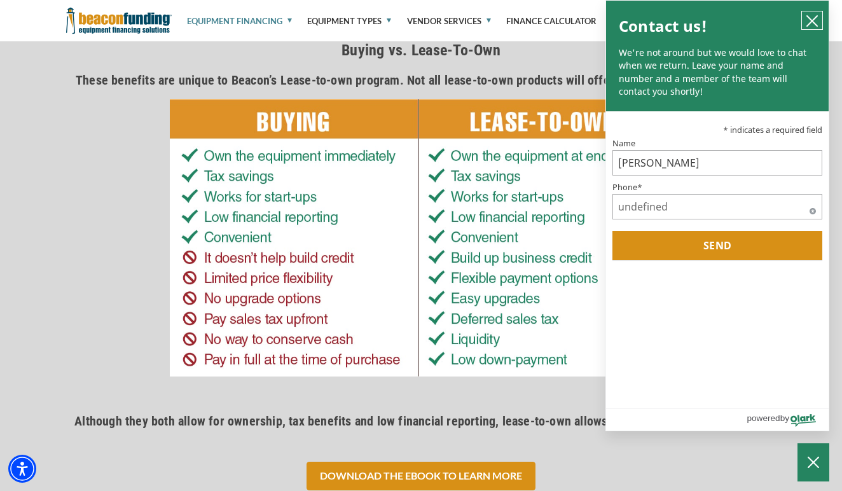
click at [814, 25] on icon "close chatbox" at bounding box center [812, 21] width 13 height 13
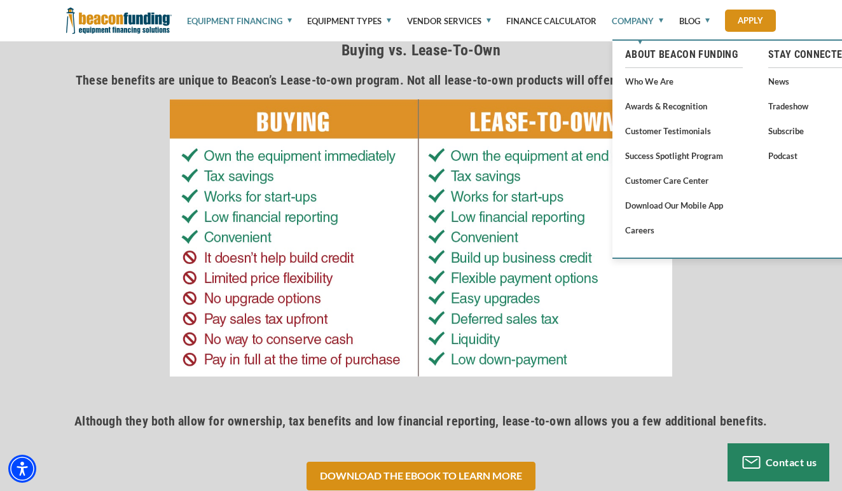
click at [654, 25] on link "Company" at bounding box center [638, 21] width 52 height 42
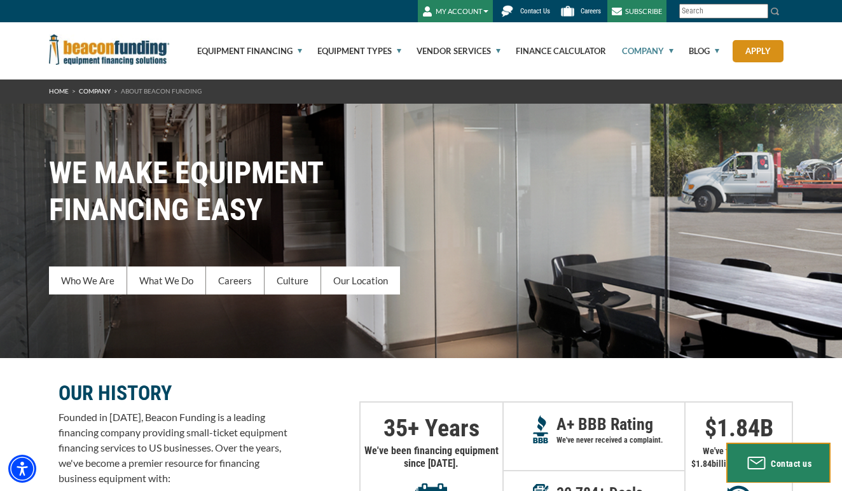
click at [809, 464] on span "Contact us" at bounding box center [791, 463] width 41 height 10
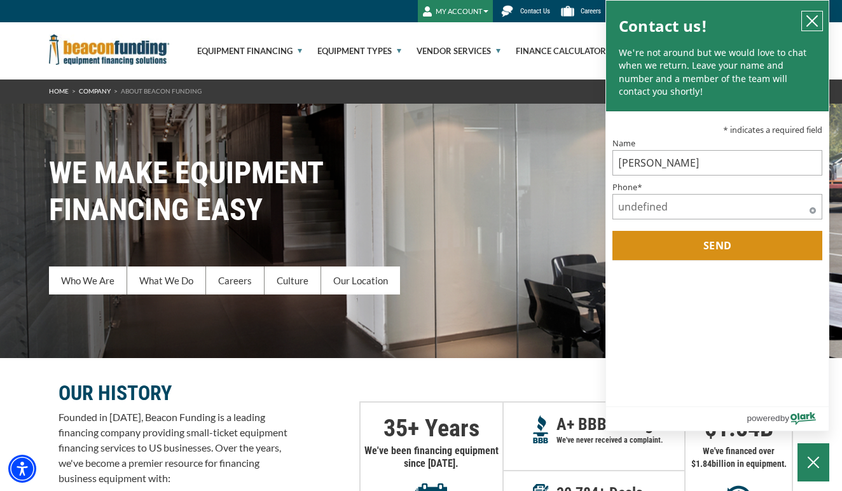
click at [818, 18] on icon "close chatbox" at bounding box center [812, 21] width 13 height 13
